Goal: Submit feedback/report problem

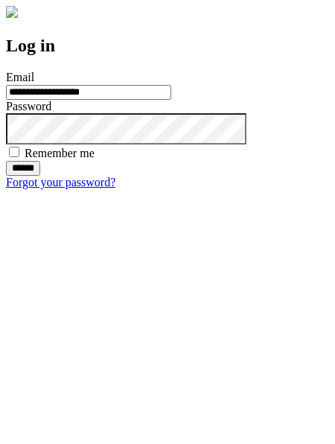
type input "**********"
click at [40, 176] on input "******" at bounding box center [23, 168] width 34 height 15
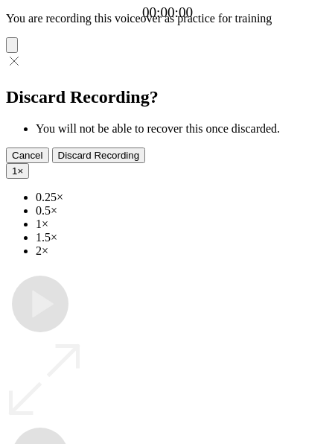
type input "**********"
